Goal: Find specific page/section: Find specific page/section

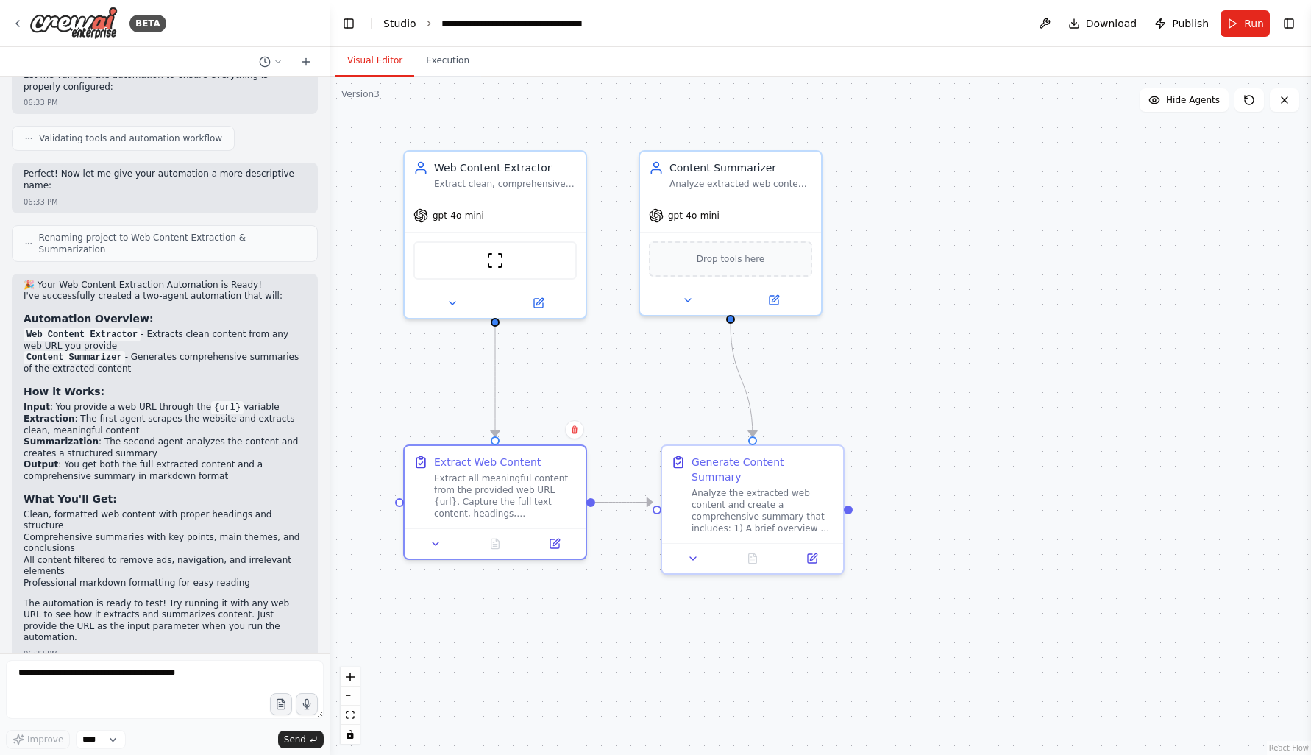
click at [399, 29] on link "Studio" at bounding box center [399, 24] width 33 height 12
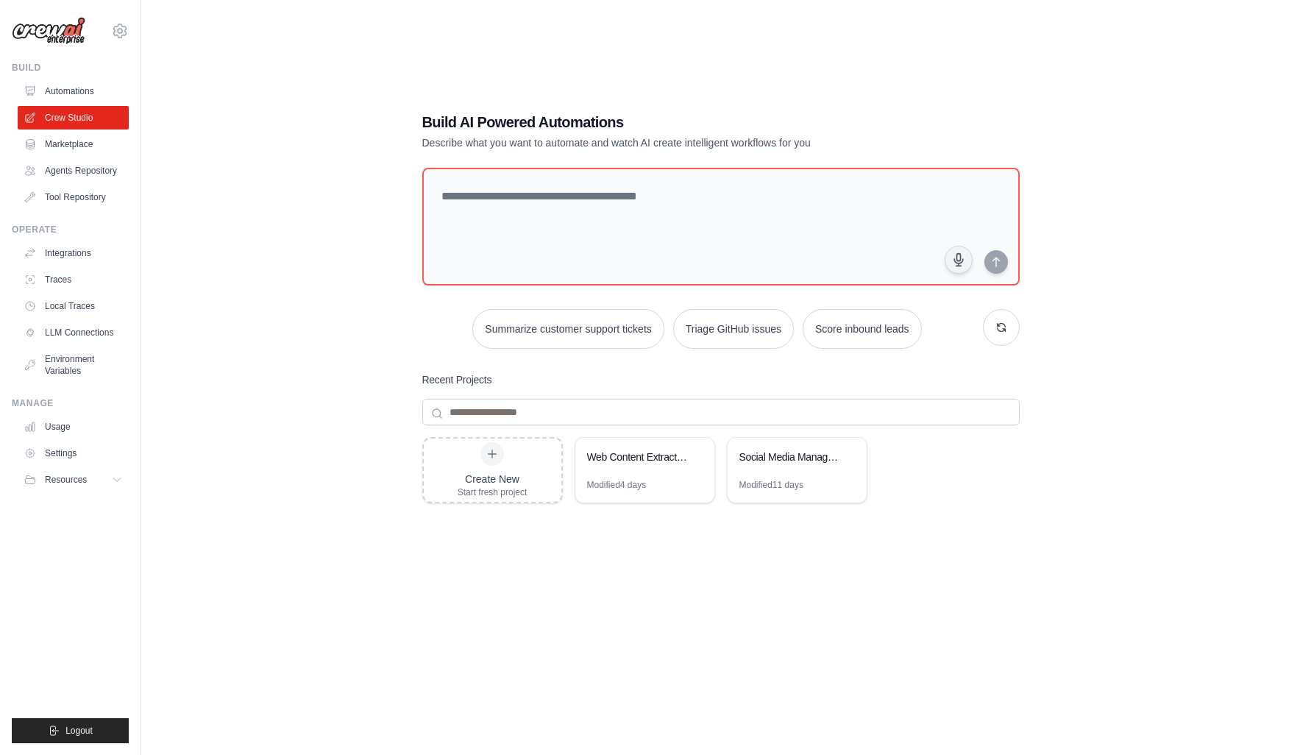
click at [1162, 389] on div "Build AI Powered Automations Describe what you want to automate and watch AI cr…" at bounding box center [721, 392] width 1112 height 755
click at [235, 270] on div "Build AI Powered Automations Describe what you want to automate and watch AI cr…" at bounding box center [721, 392] width 1112 height 755
click at [337, 360] on div "Build AI Powered Automations Describe what you want to automate and watch AI cr…" at bounding box center [721, 392] width 1112 height 755
